Goal: Task Accomplishment & Management: Complete application form

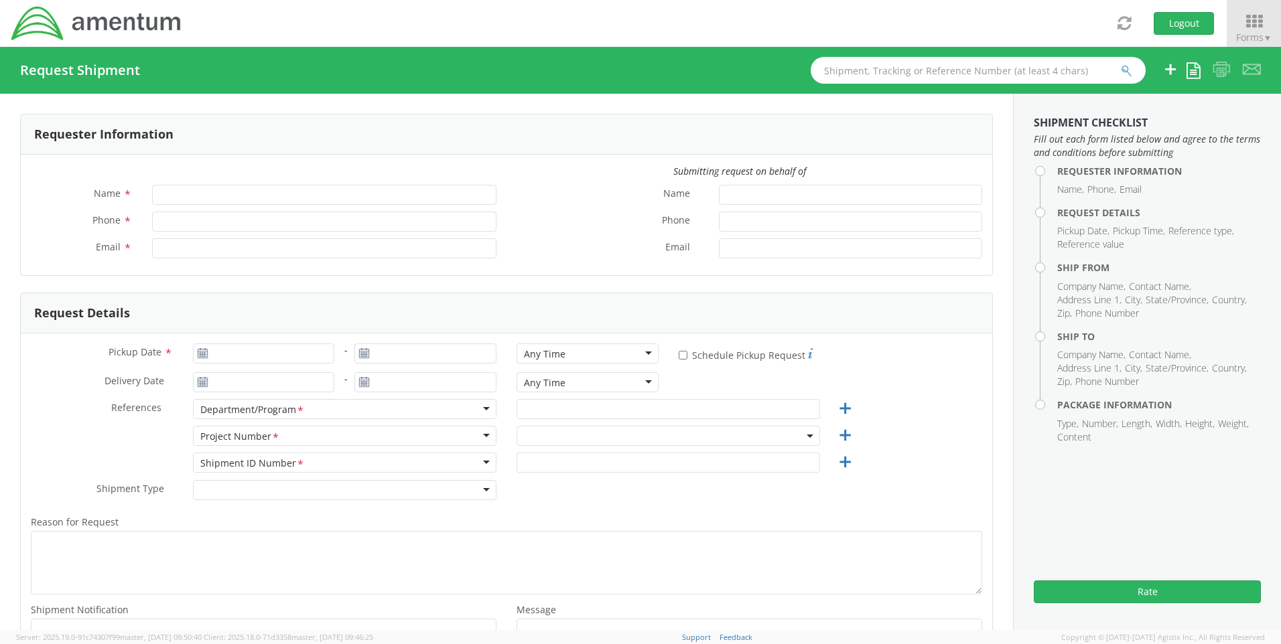
type input "[PERSON_NAME]"
type input "301-944.3246"
type input "[PERSON_NAME][EMAIL_ADDRESS][PERSON_NAME][DOMAIN_NAME]"
click at [636, 350] on div "Any Time" at bounding box center [587, 354] width 142 height 20
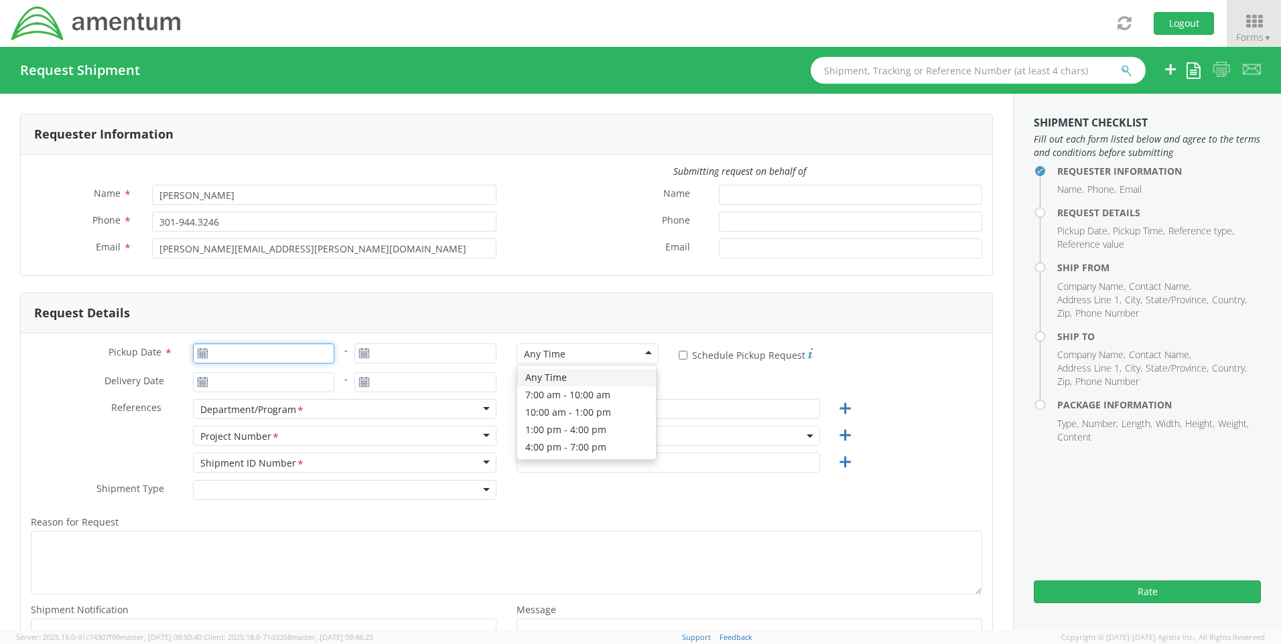
type input "09/16/2025"
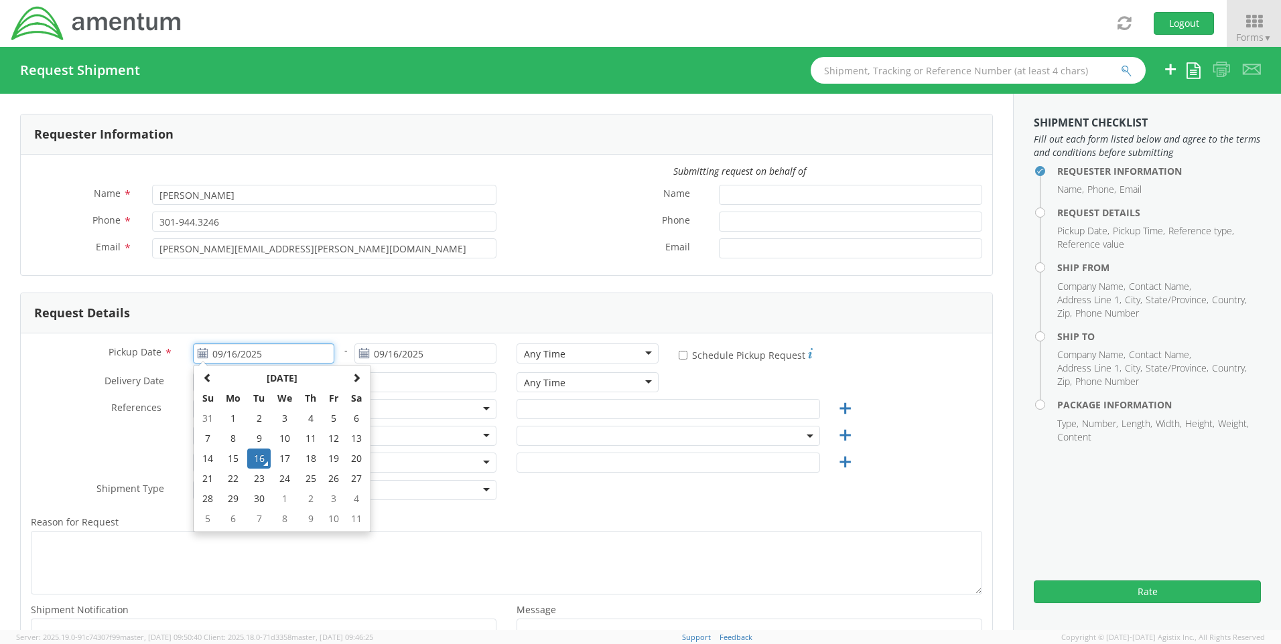
click at [296, 352] on input "09/16/2025" at bounding box center [264, 354] width 142 height 20
select select "ADMN.100041.00000"
click at [260, 457] on td "16" at bounding box center [258, 459] width 23 height 20
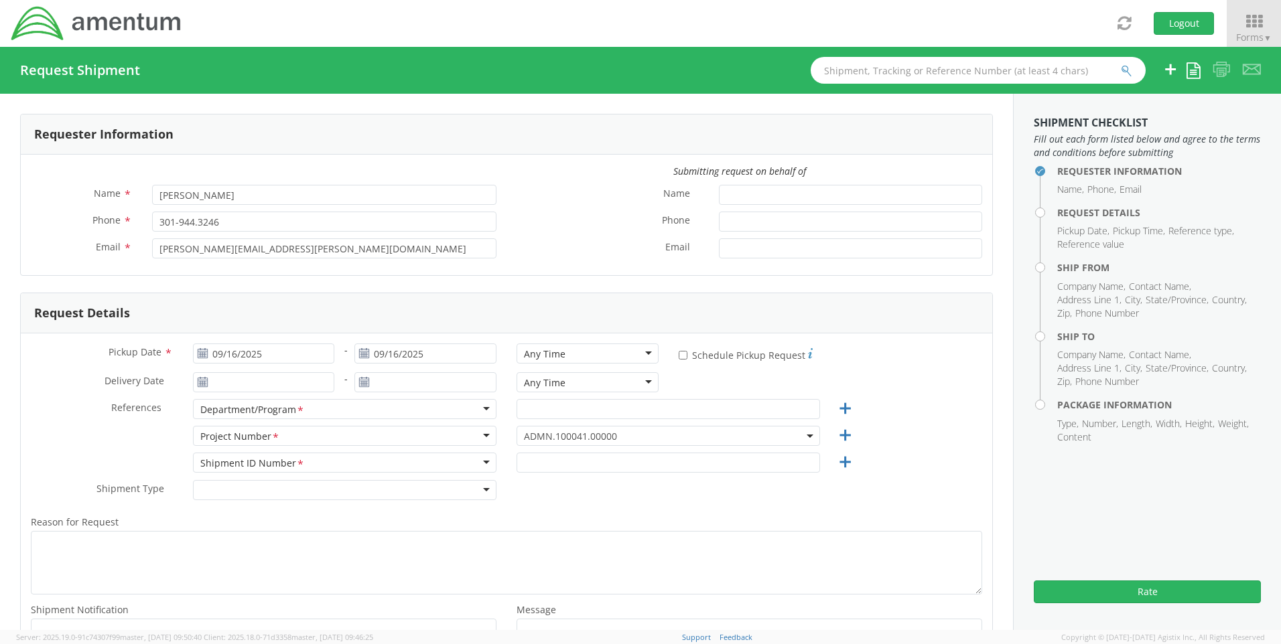
click at [605, 354] on div "Any Time" at bounding box center [587, 354] width 142 height 20
click at [586, 410] on input "text" at bounding box center [667, 409] width 303 height 20
type input "Payroll"
click at [569, 466] on input "text" at bounding box center [667, 463] width 303 height 20
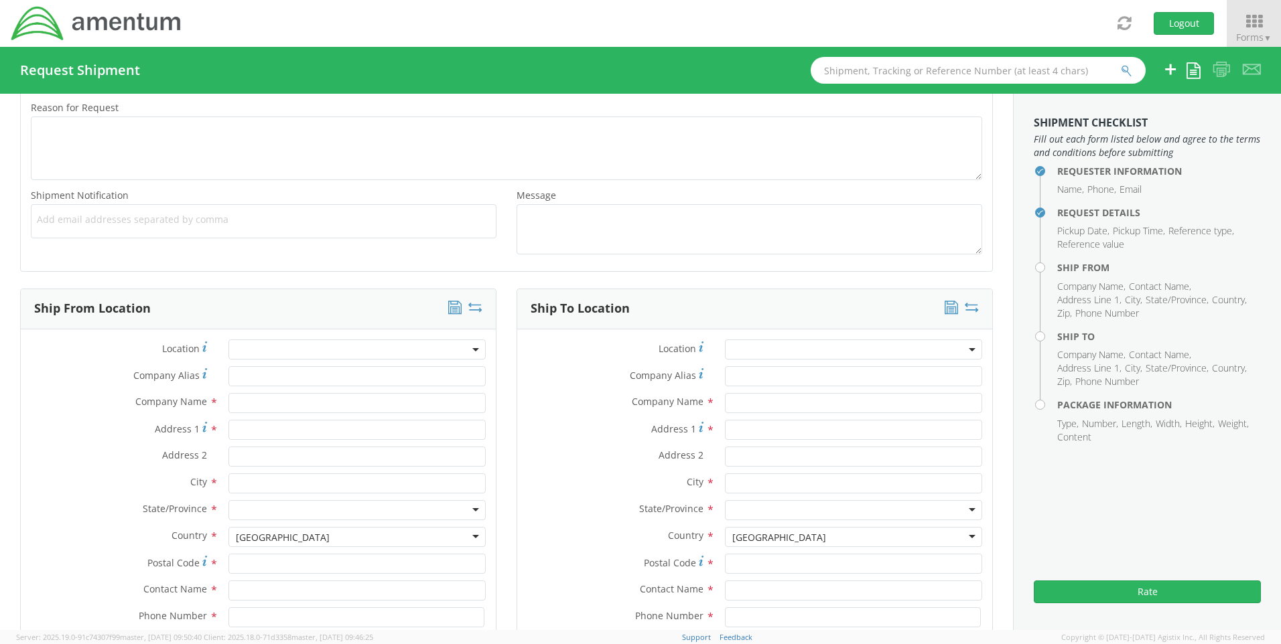
scroll to position [536, 0]
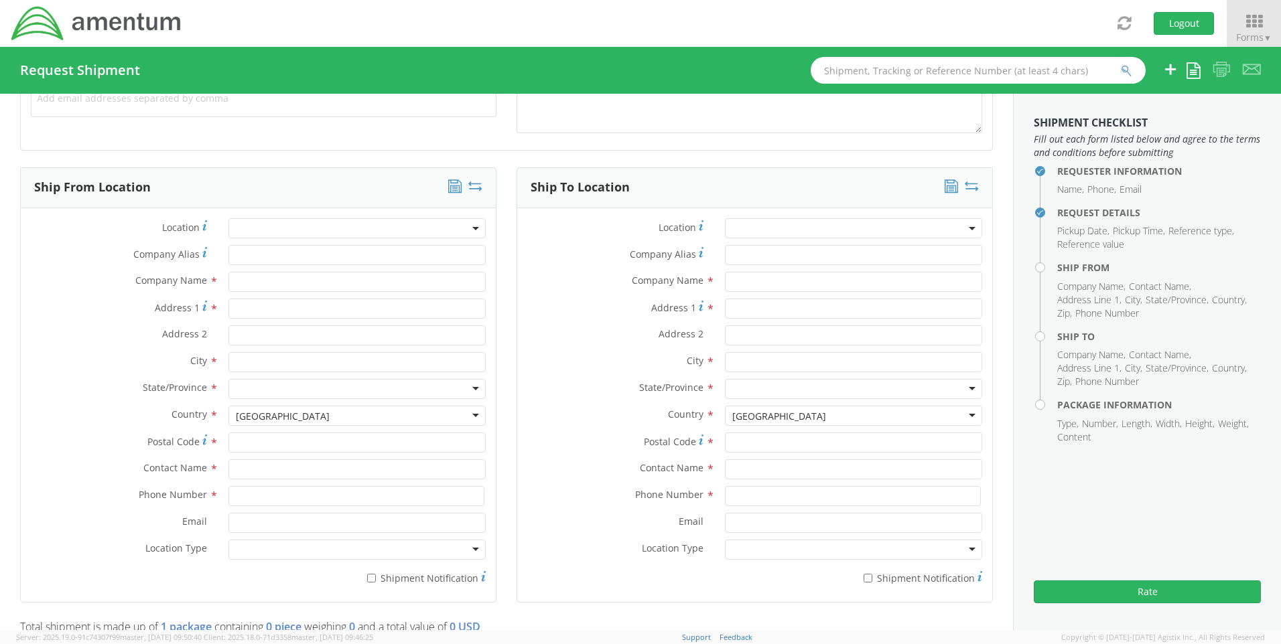
type input "Garnishments"
click at [755, 467] on input "text" at bounding box center [853, 469] width 257 height 20
type input "[PERSON_NAME]"
type input "Amentum"
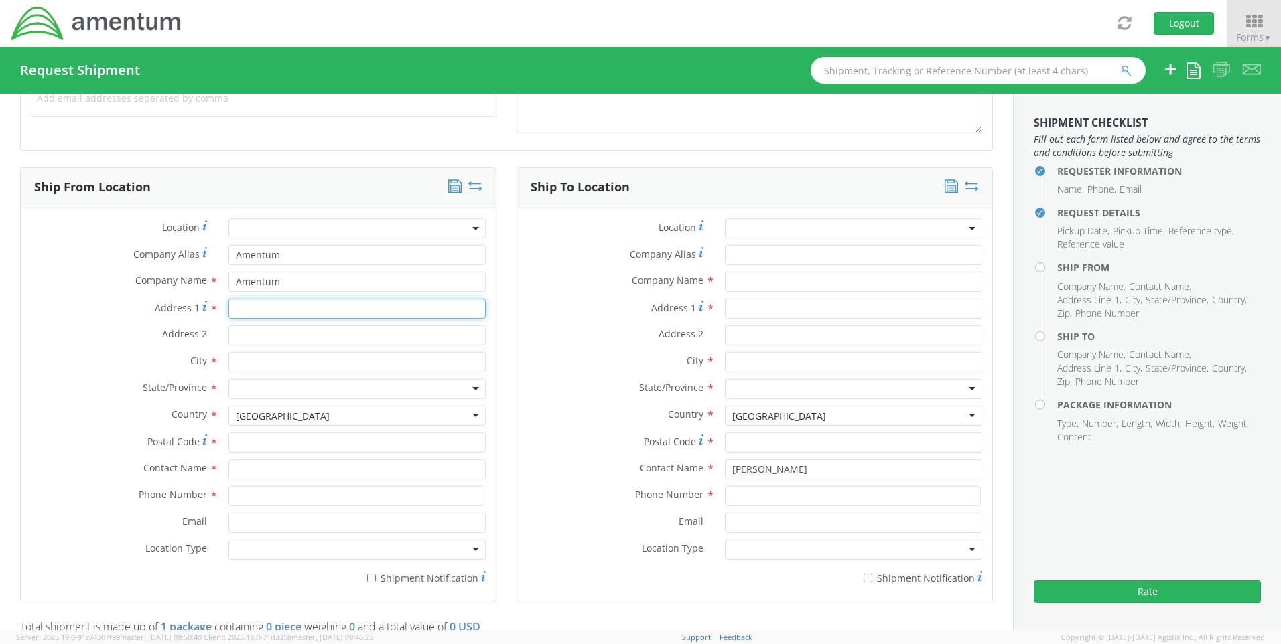
type input "[STREET_ADDRESS][PERSON_NAME]"
type input "Suite 200"
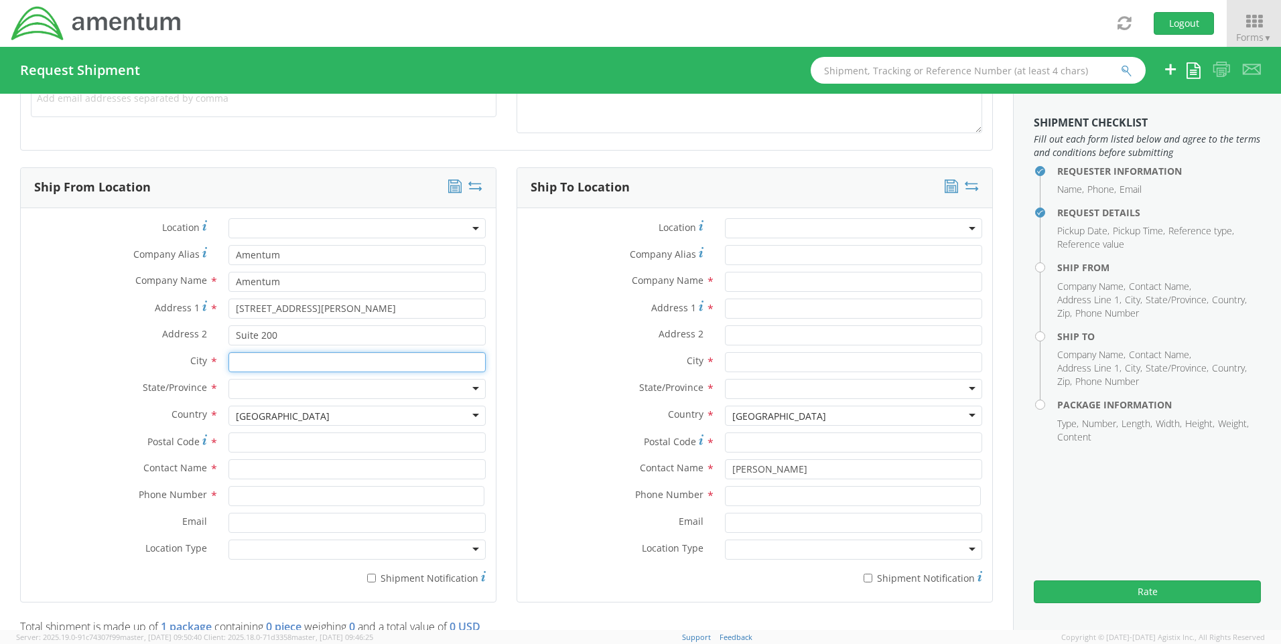
type input "[GEOGRAPHIC_DATA]"
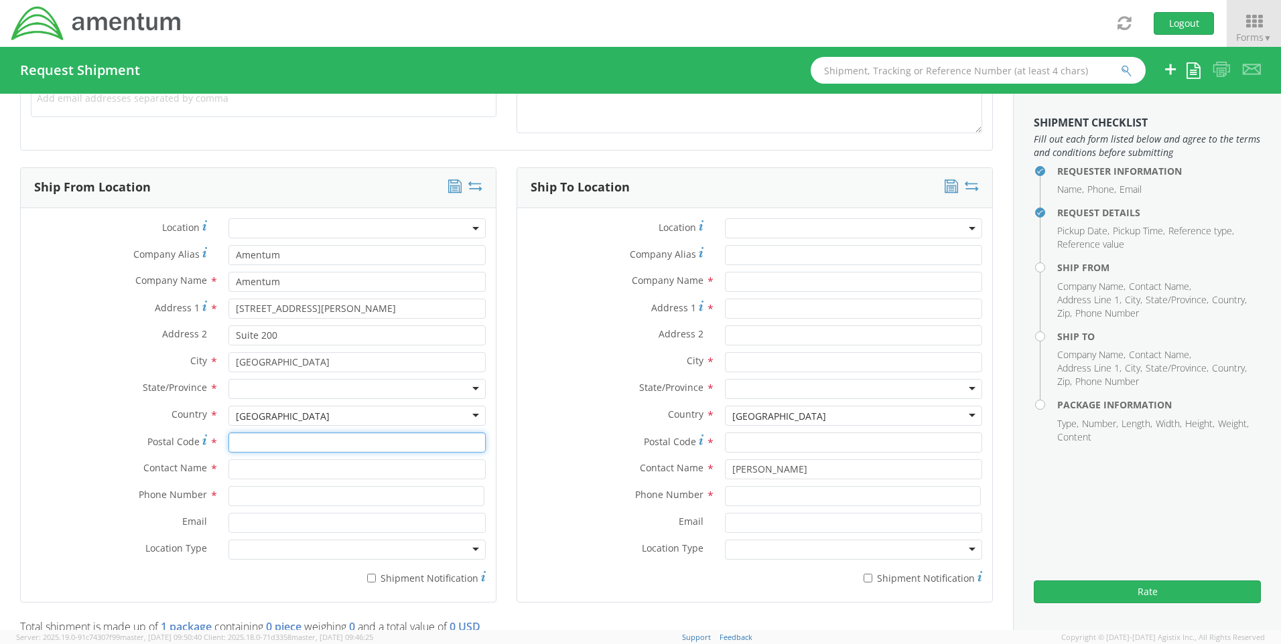
type input "20876"
type input "[PERSON_NAME]"
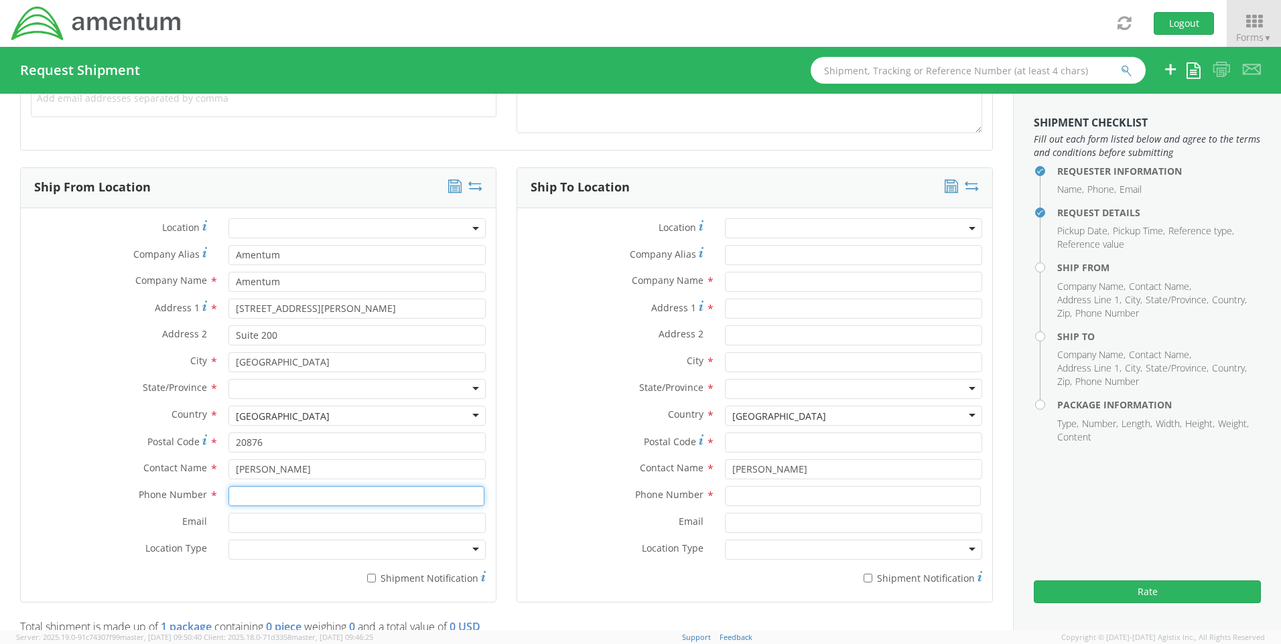
type input "3019443246"
type input "[PERSON_NAME][EMAIL_ADDRESS][PERSON_NAME][DOMAIN_NAME]"
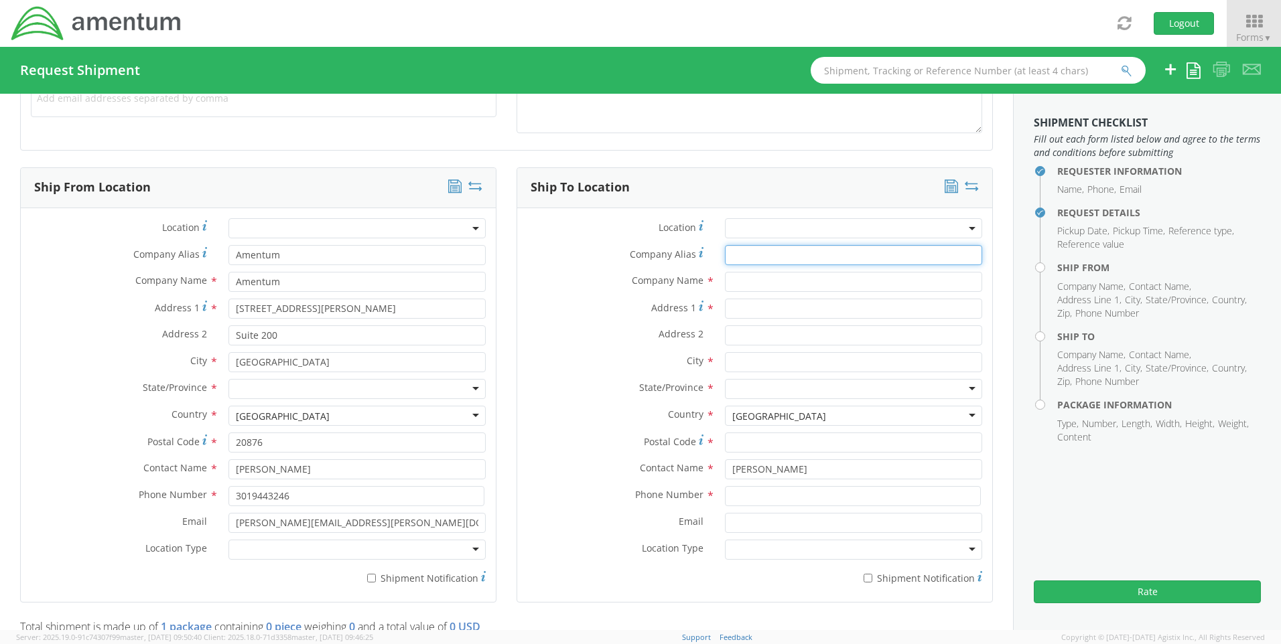
type input "N/A"
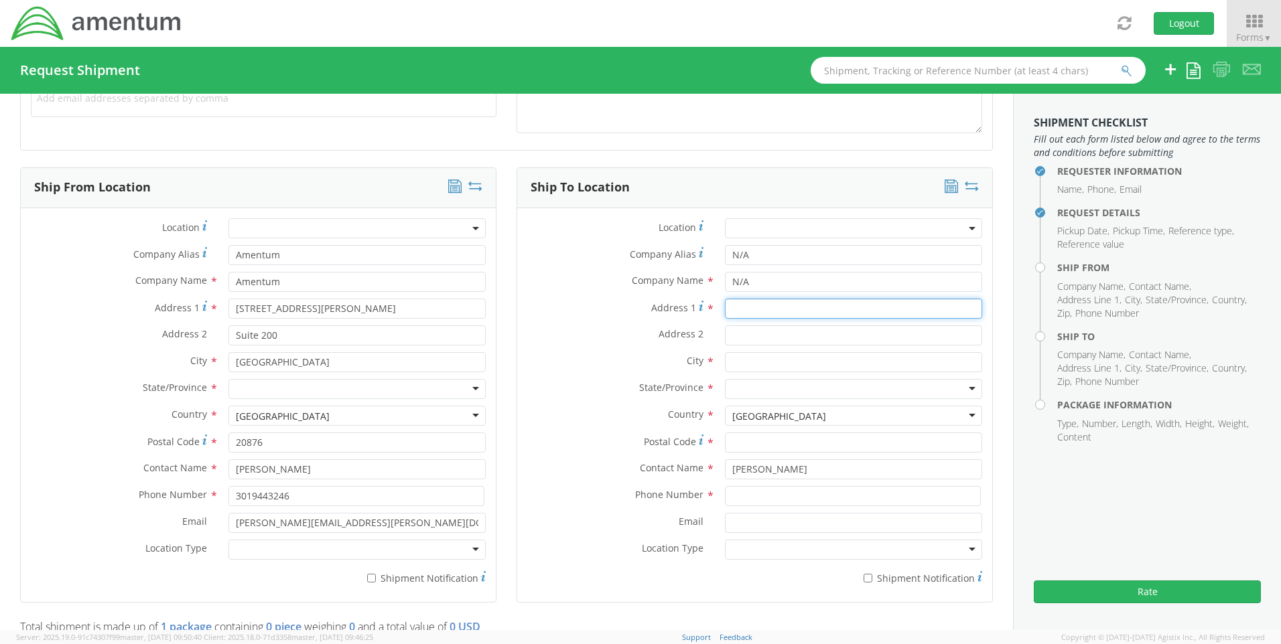
type input "[STREET_ADDRESS]"
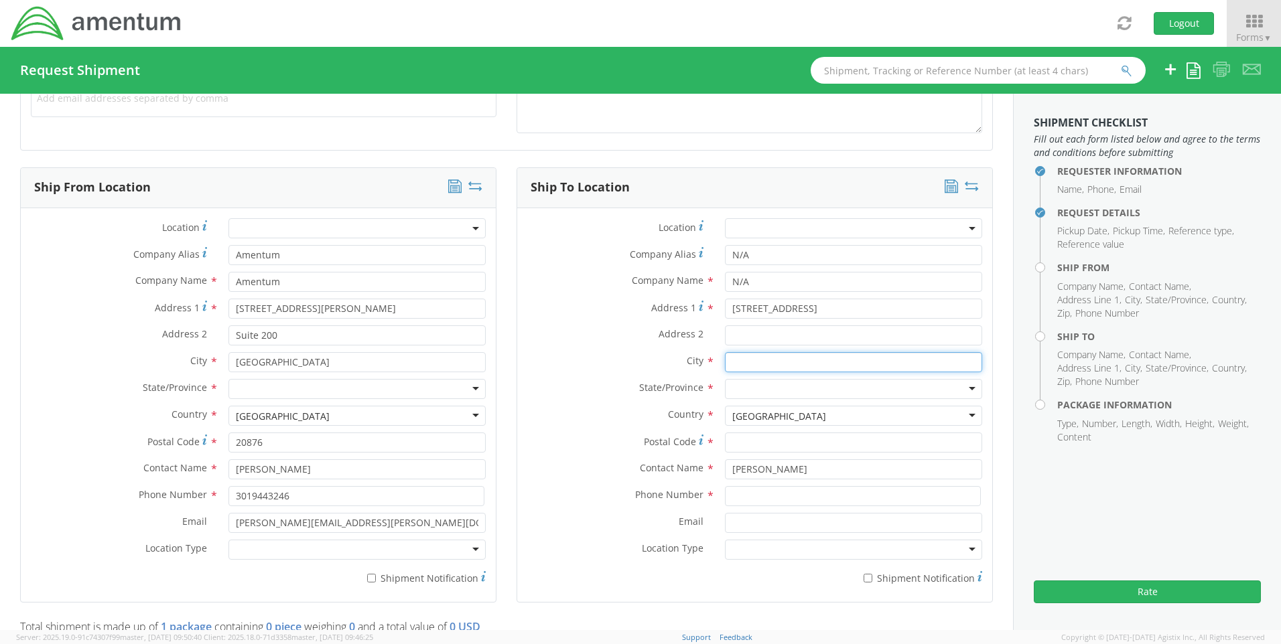
type input "Bellmawr"
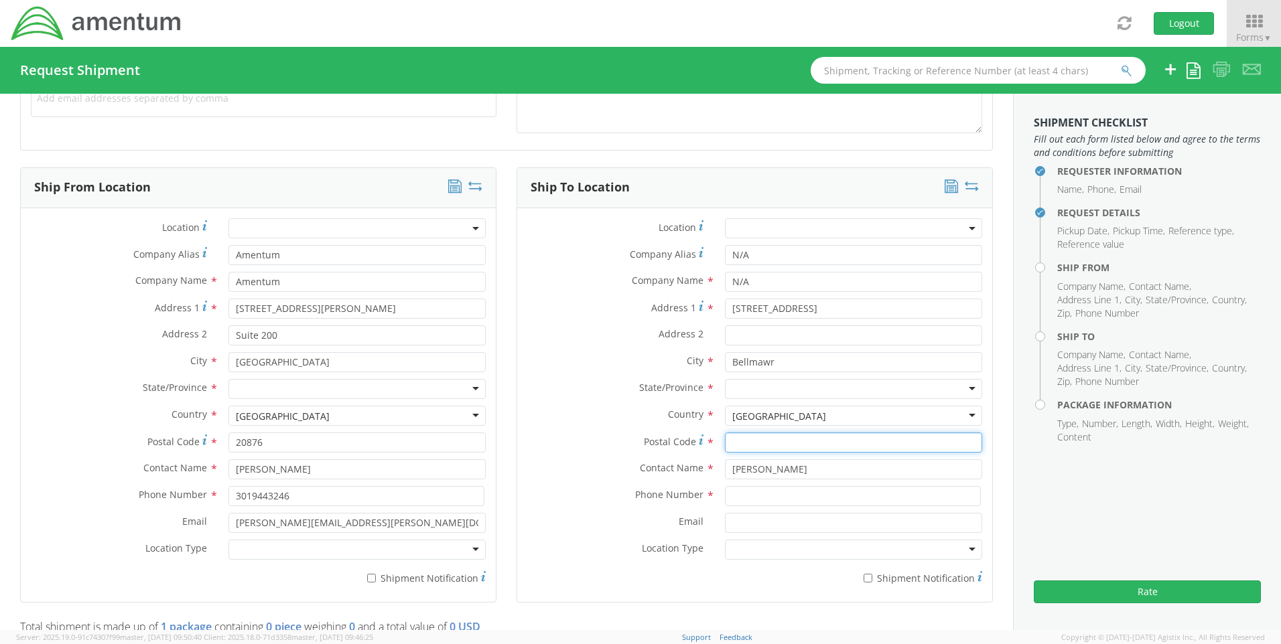
type input "08031"
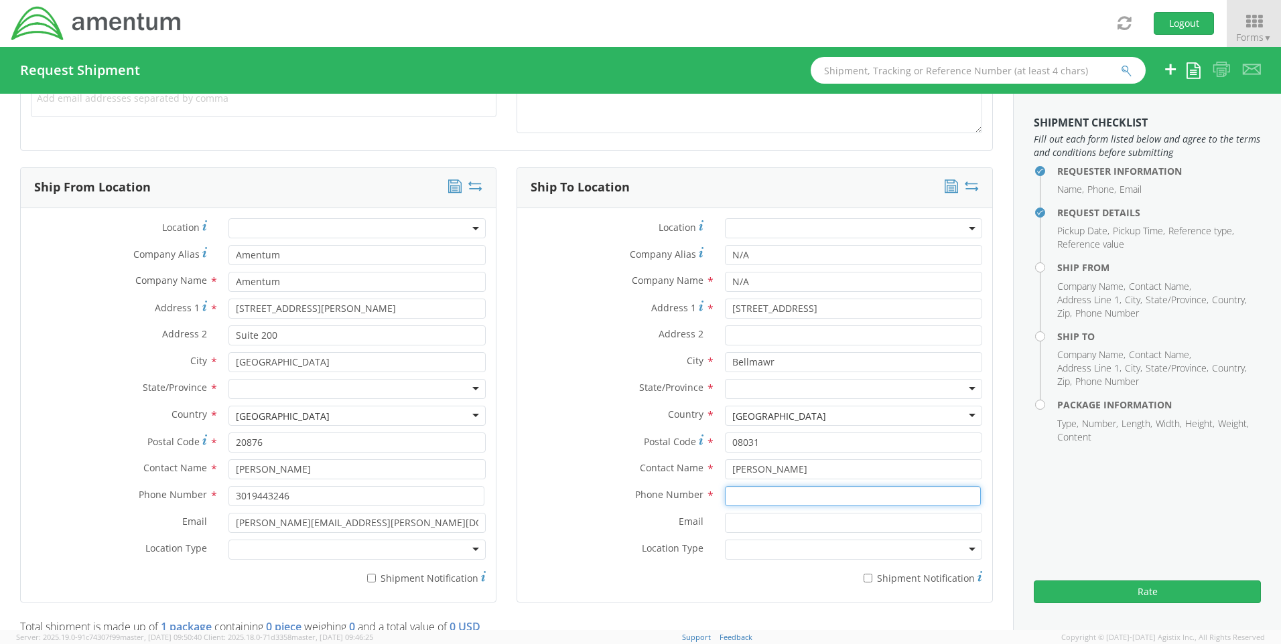
type input "8567182559"
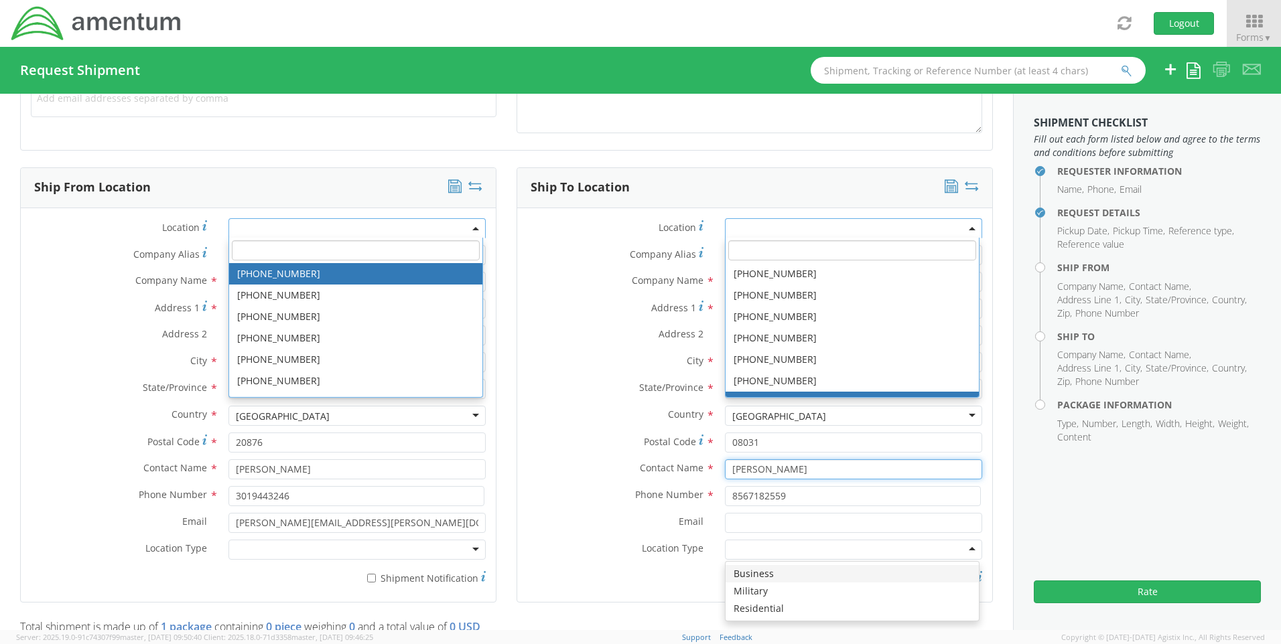
scroll to position [0, 0]
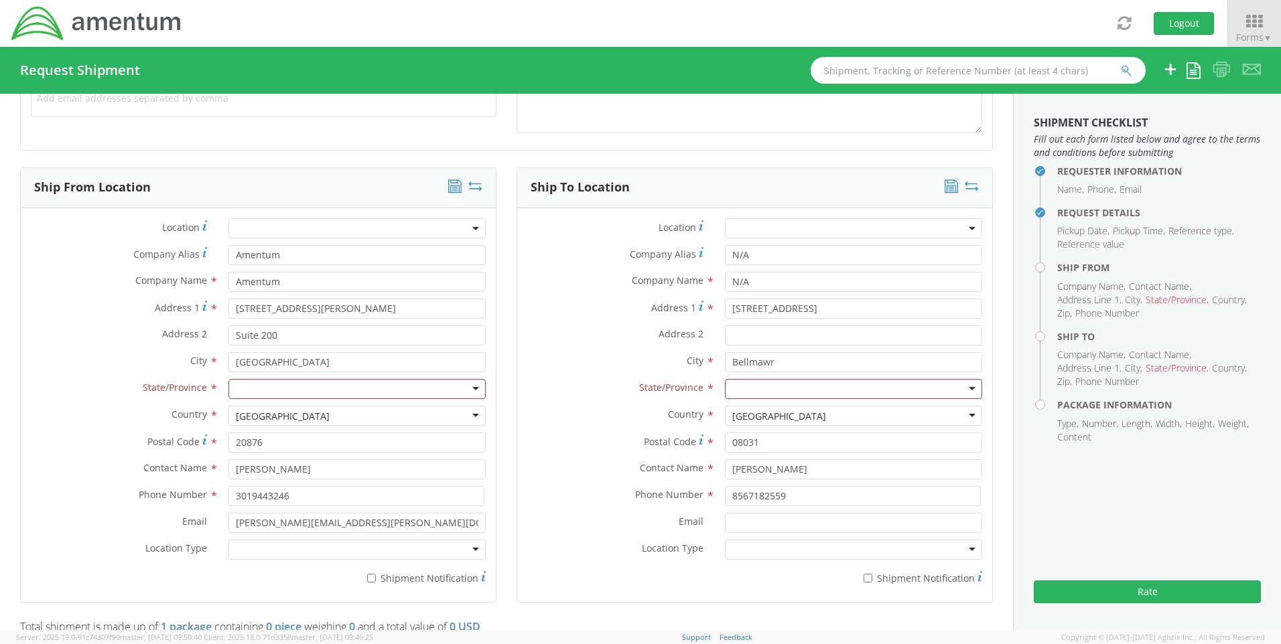
click at [596, 349] on div "Address 2 *" at bounding box center [754, 339] width 475 height 27
click at [742, 388] on div at bounding box center [853, 389] width 257 height 20
type input "new"
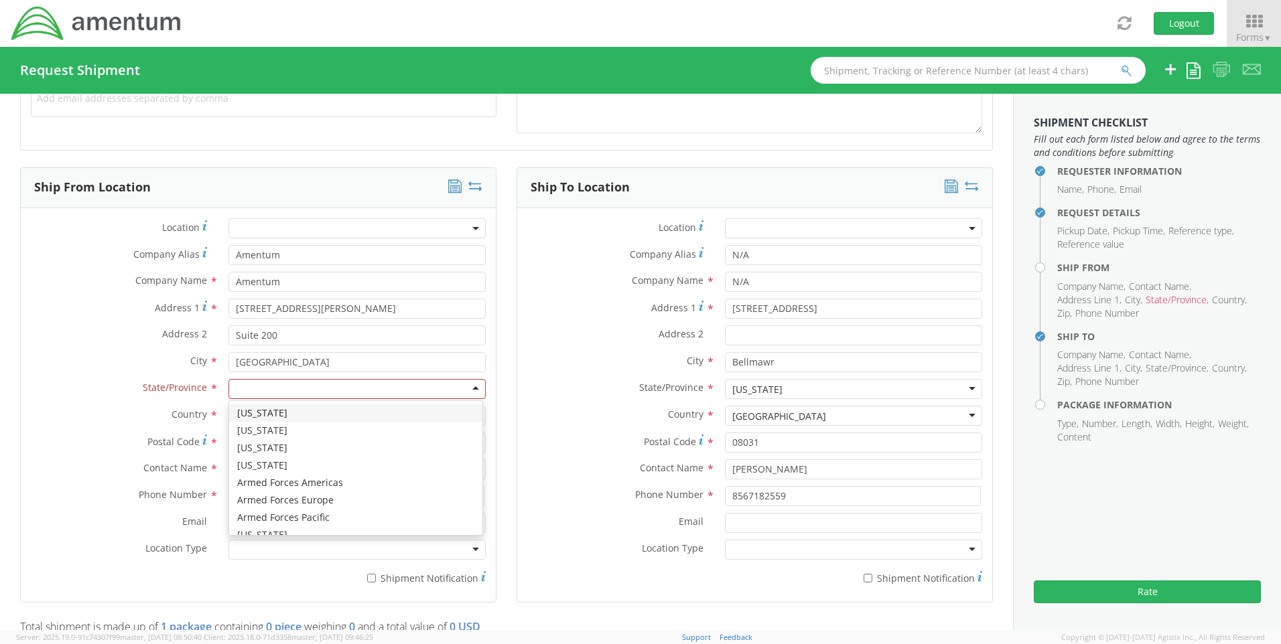
click at [406, 390] on div at bounding box center [356, 389] width 257 height 20
type input "ma"
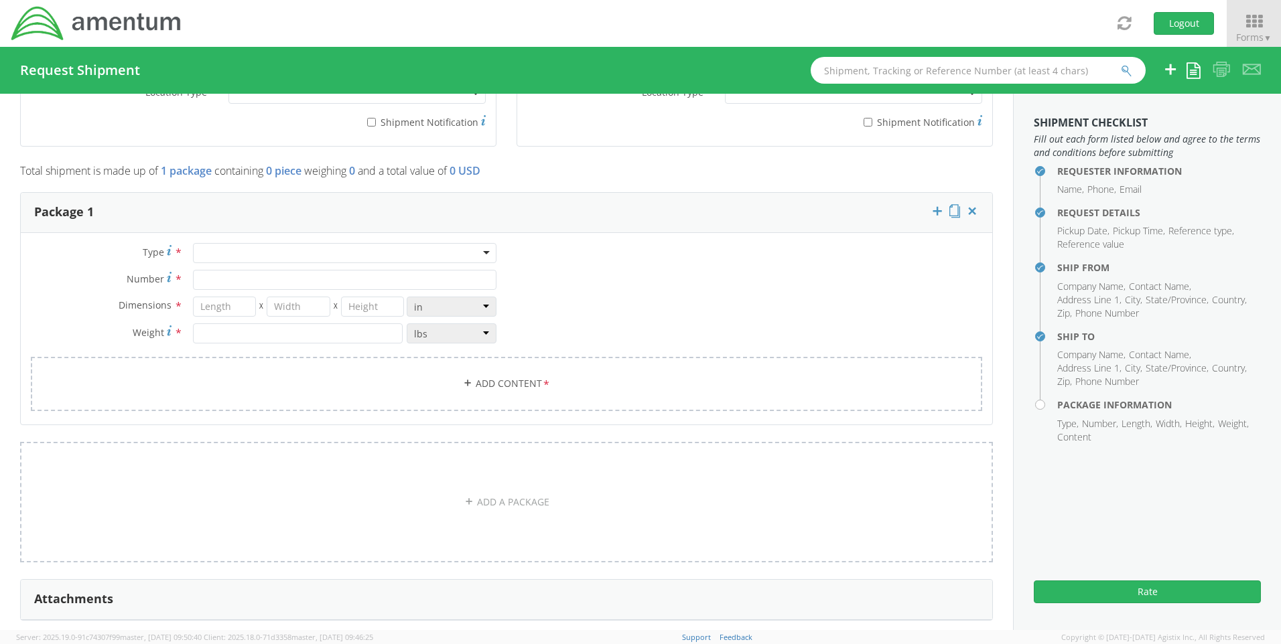
scroll to position [1005, 0]
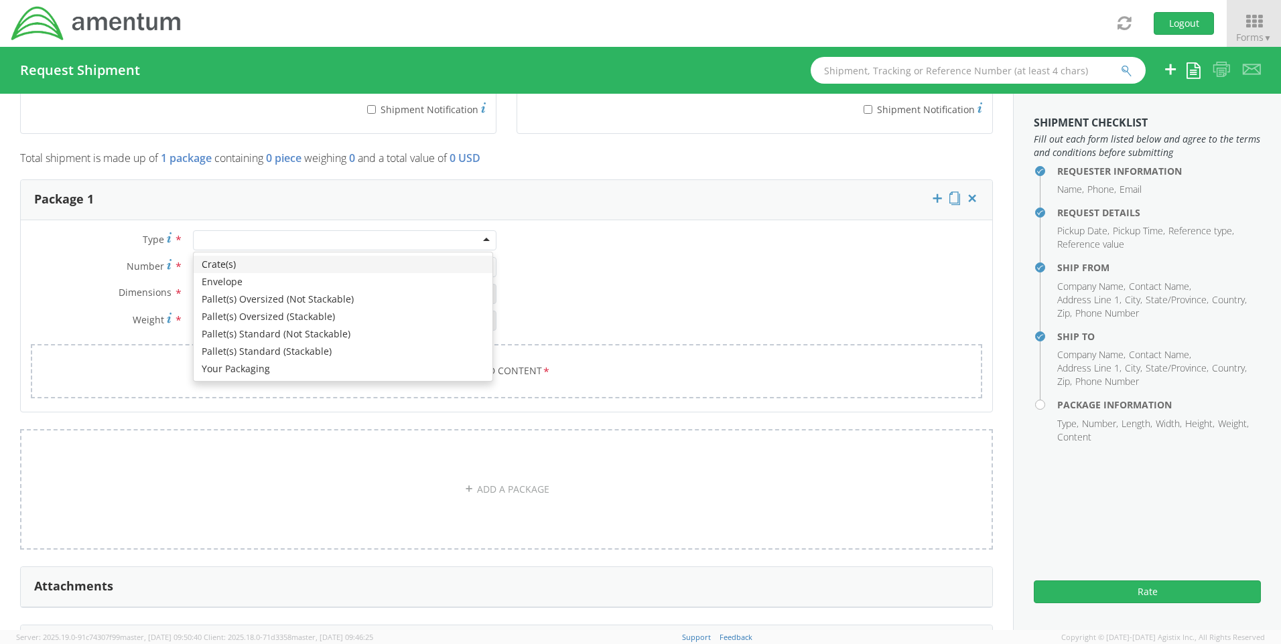
click at [481, 242] on div at bounding box center [344, 240] width 303 height 20
type input "1"
type input "9.5"
type input "12.5"
type input "0.25"
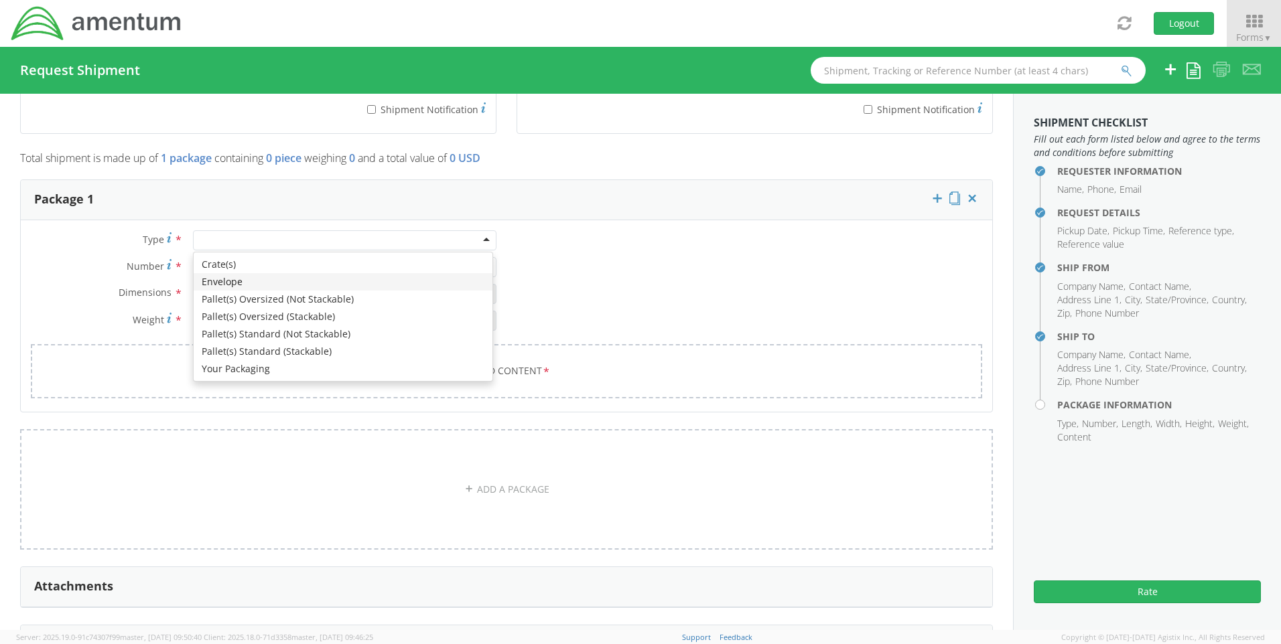
type input "1"
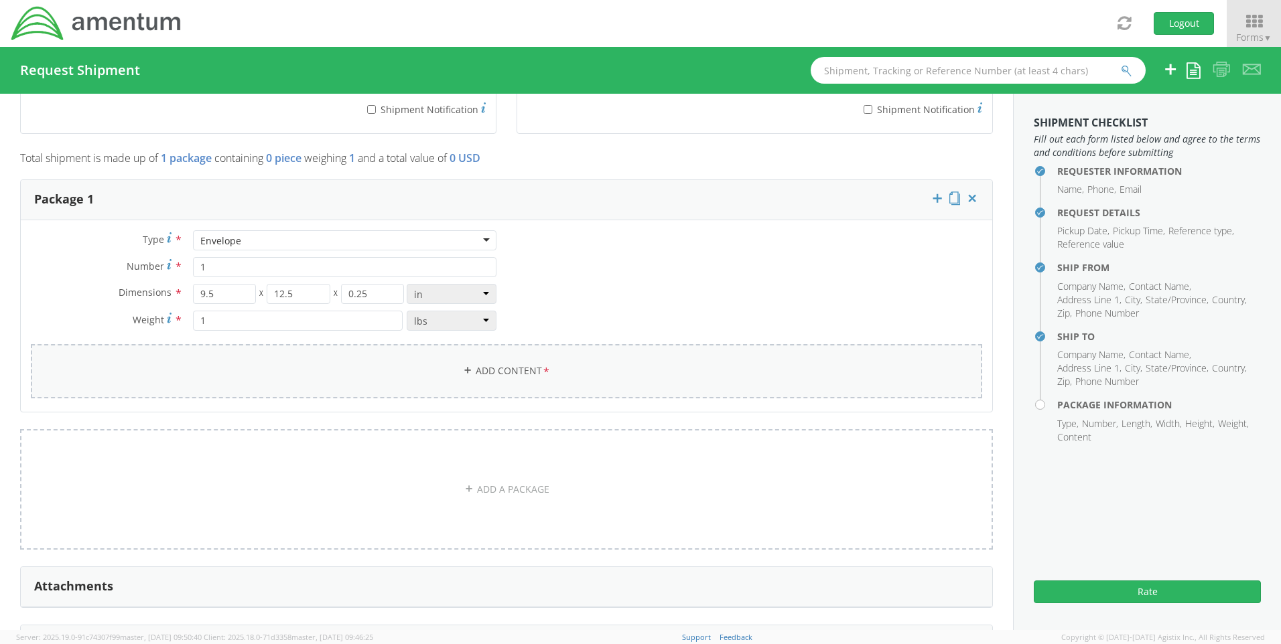
click at [518, 378] on link "Add Content *" at bounding box center [506, 371] width 951 height 54
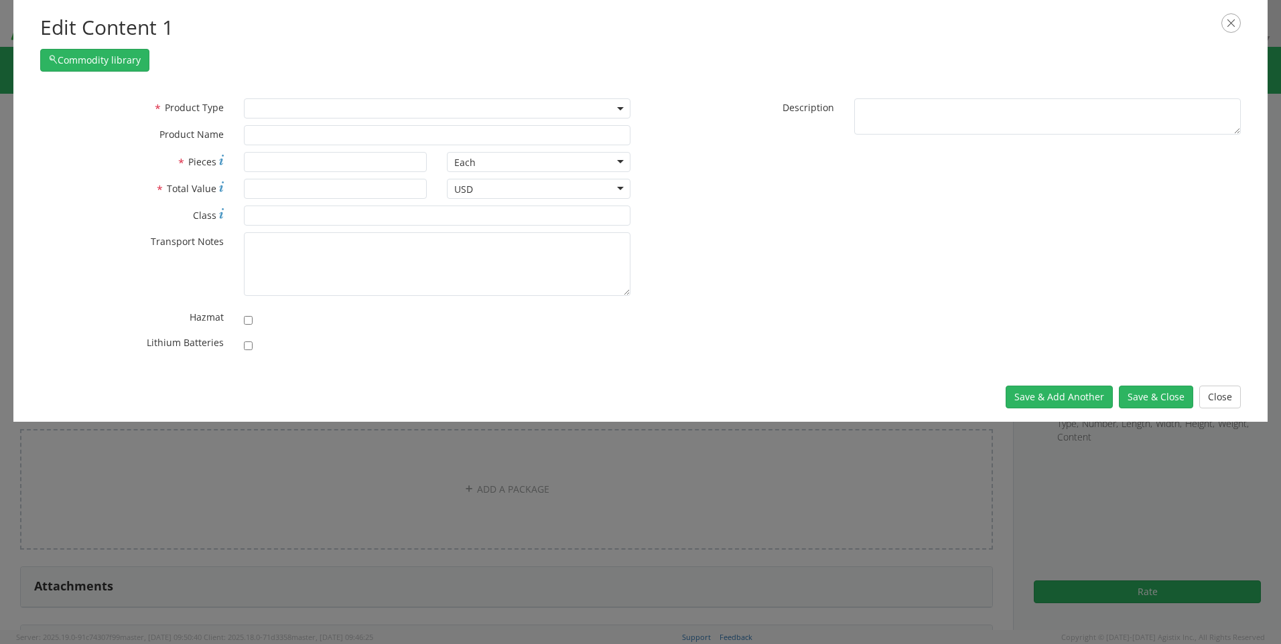
click at [620, 109] on b at bounding box center [620, 108] width 7 height 3
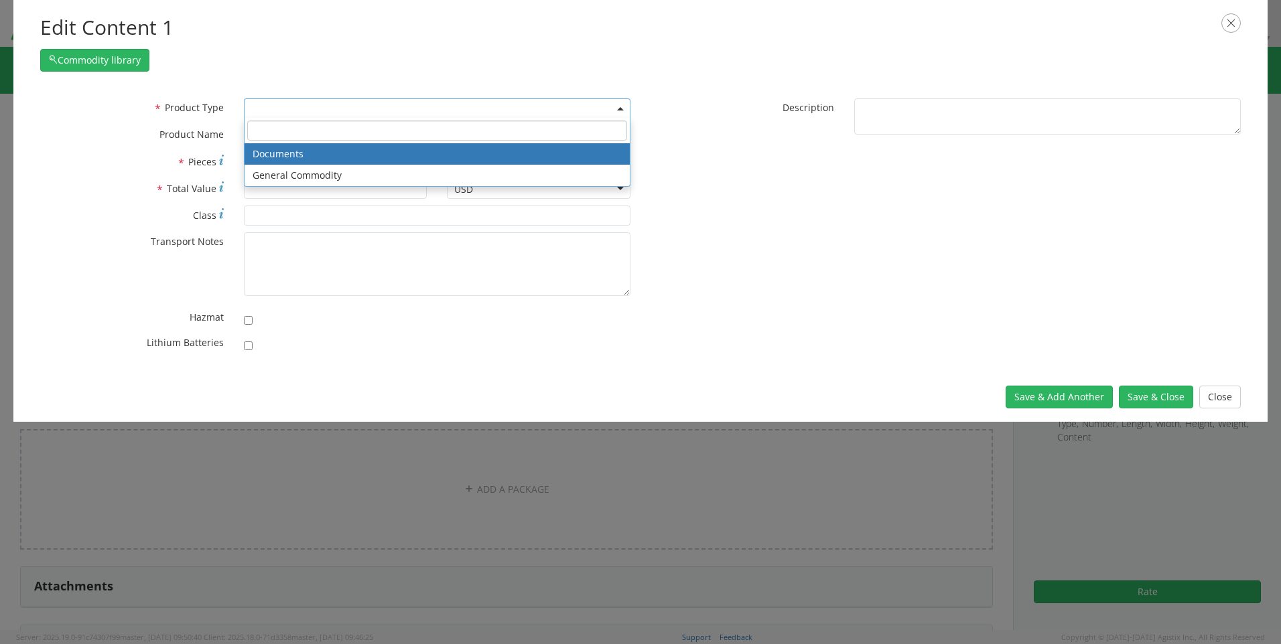
select select "DOCUMENT"
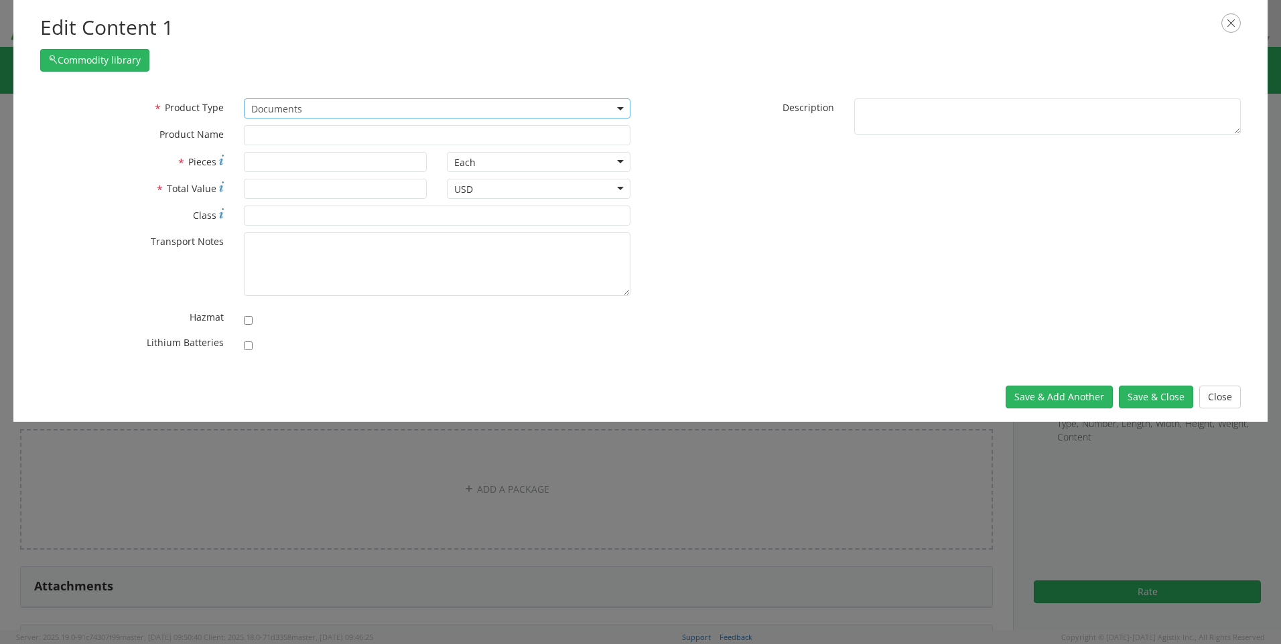
type input "Documents"
type input "1"
type textarea "Documents"
click at [1145, 398] on button "Save & Close" at bounding box center [1156, 397] width 74 height 23
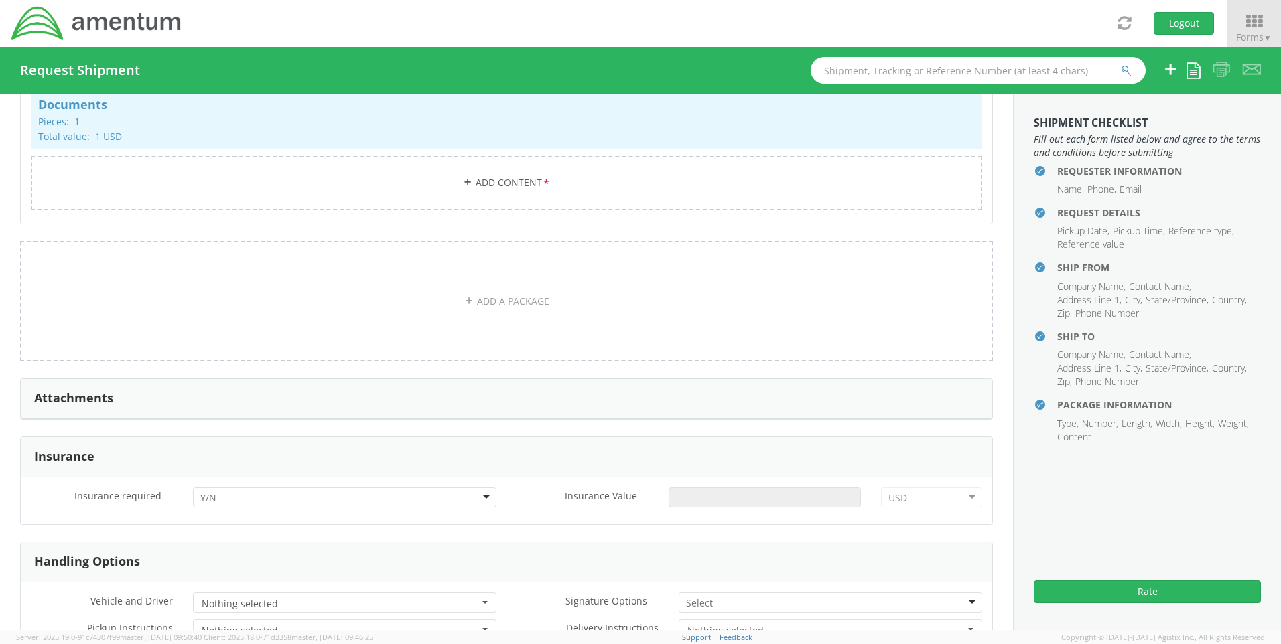
scroll to position [1593, 0]
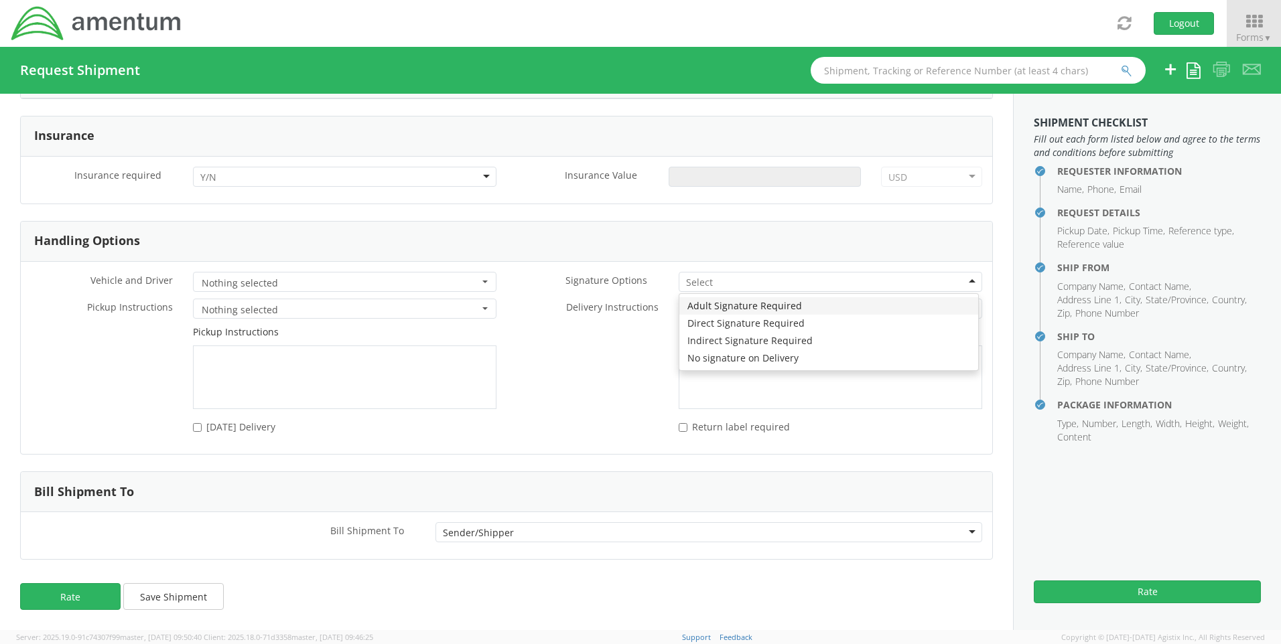
click at [958, 274] on div at bounding box center [829, 282] width 303 height 20
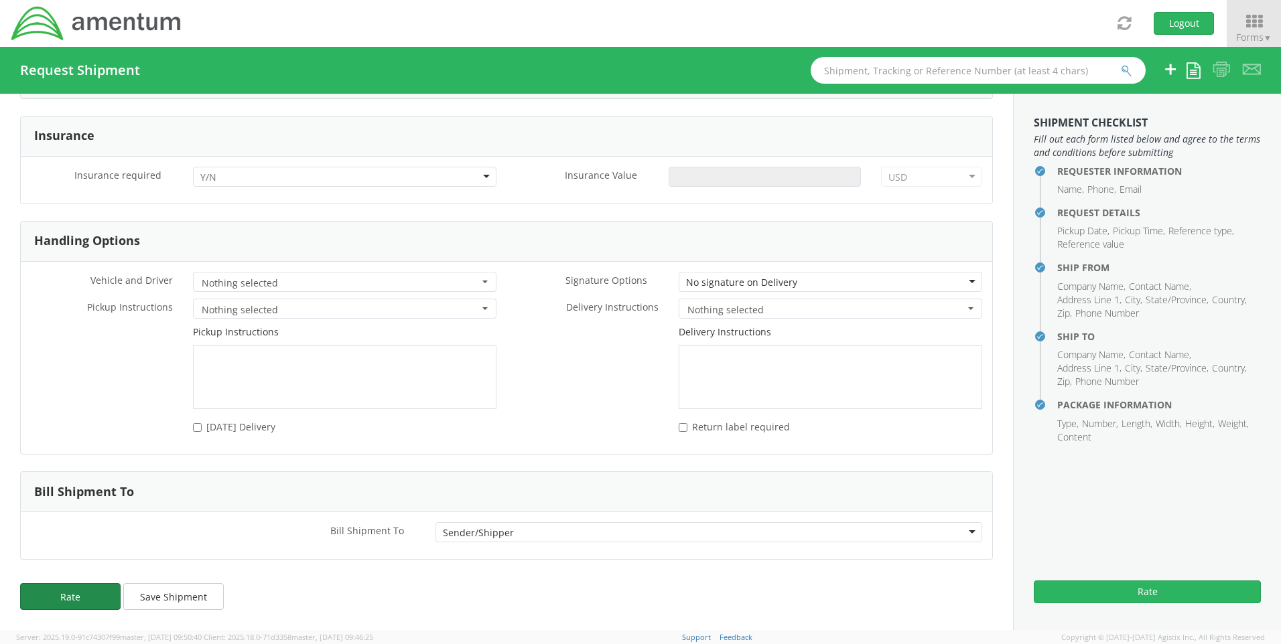
click at [70, 592] on button "Rate" at bounding box center [70, 596] width 100 height 27
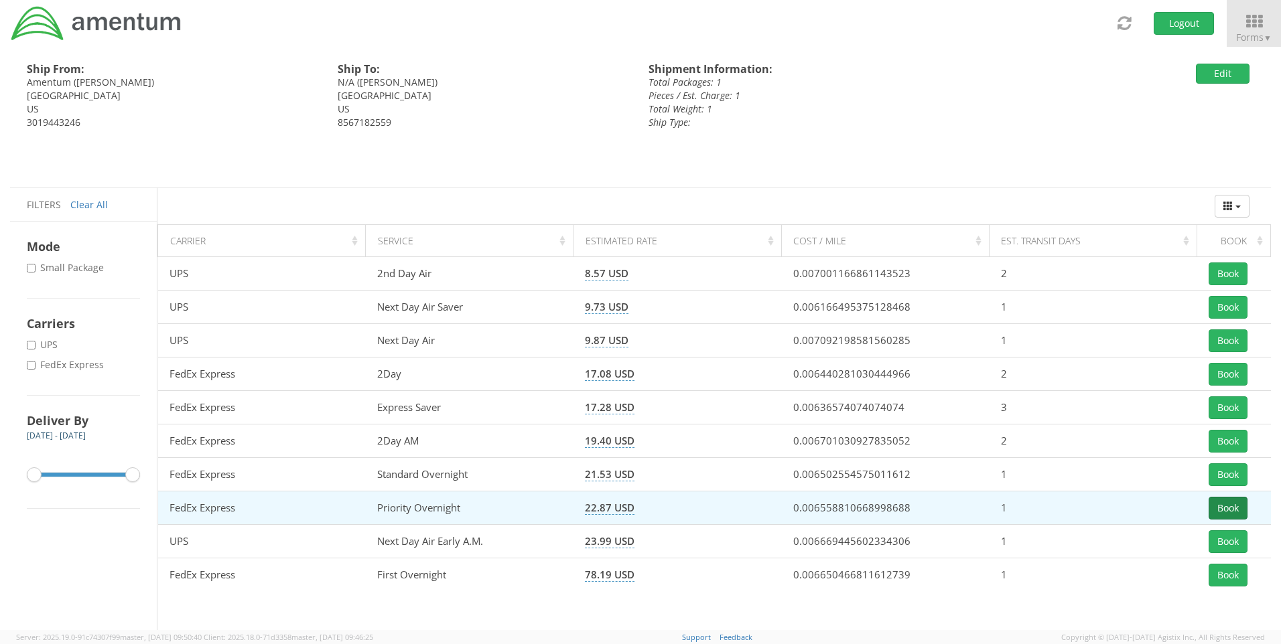
click at [1232, 508] on button "Book" at bounding box center [1227, 508] width 39 height 23
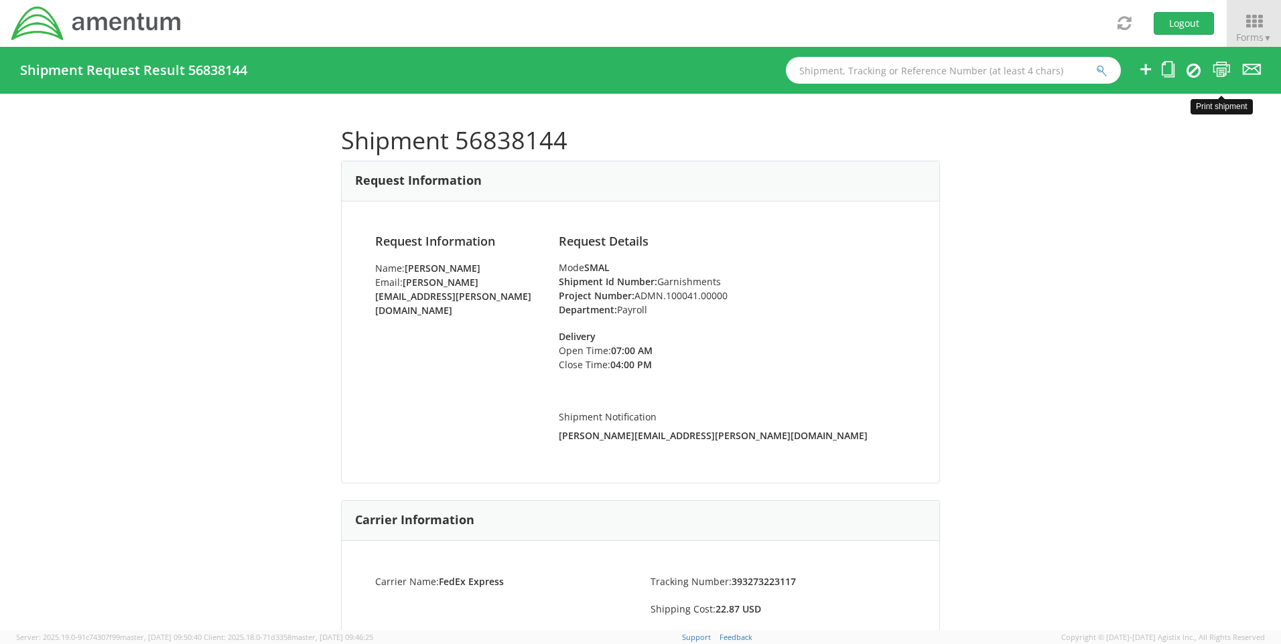
click at [1221, 70] on icon at bounding box center [1221, 69] width 18 height 17
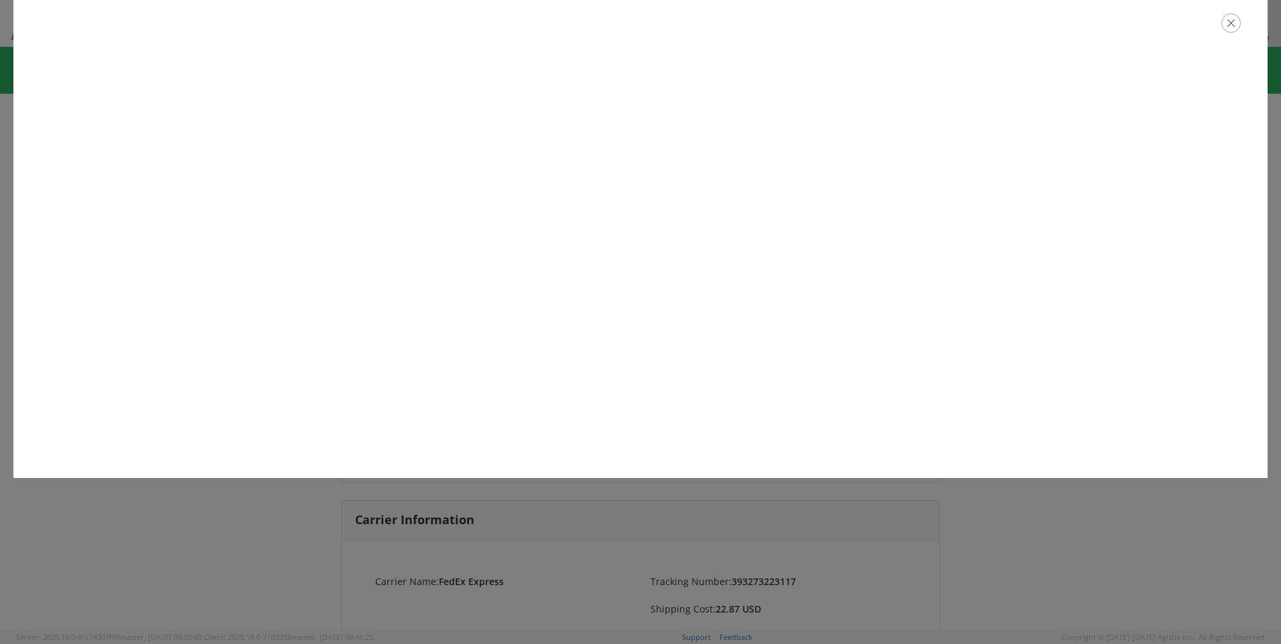
click at [1234, 22] on icon "button" at bounding box center [1230, 22] width 19 height 19
